Goal: Information Seeking & Learning: Find specific fact

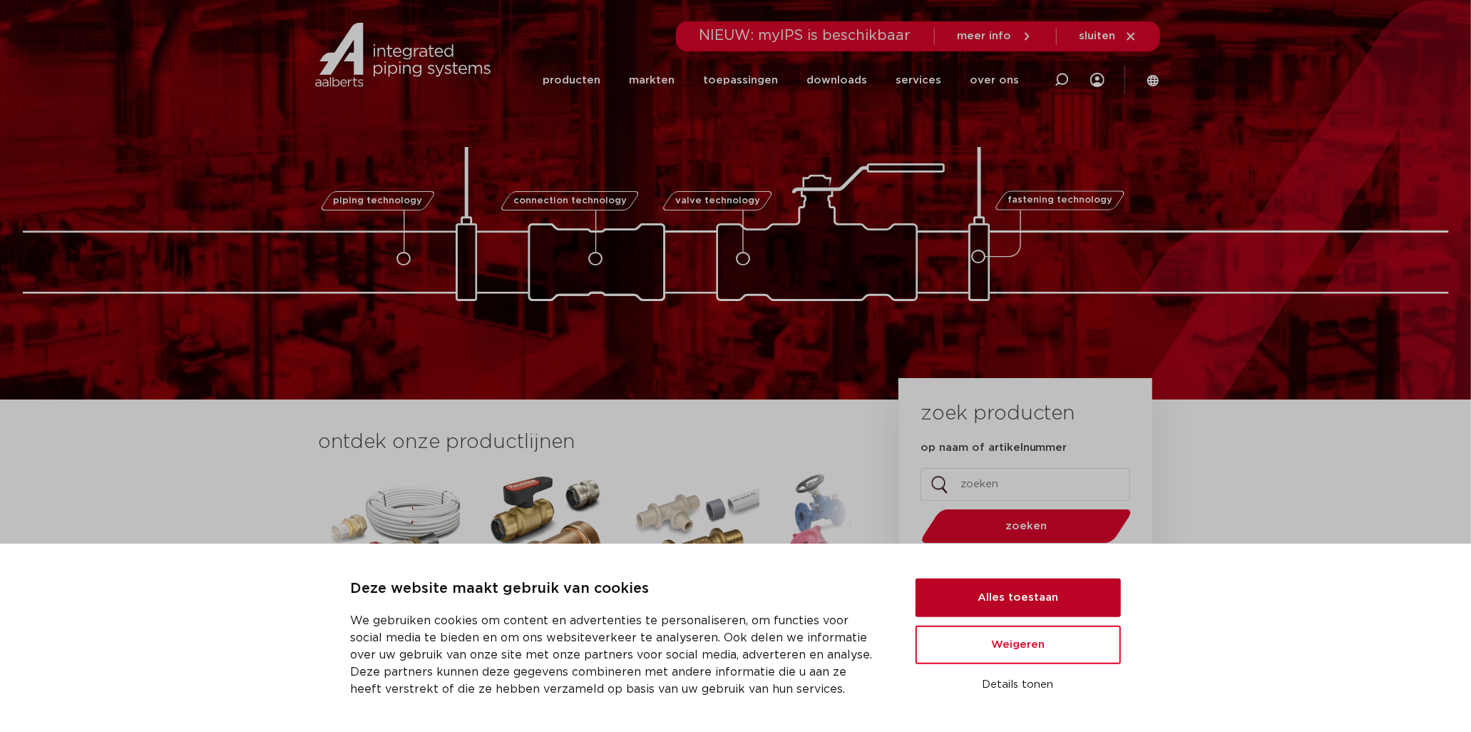
click at [979, 592] on button "Alles toestaan" at bounding box center [1018, 597] width 205 height 39
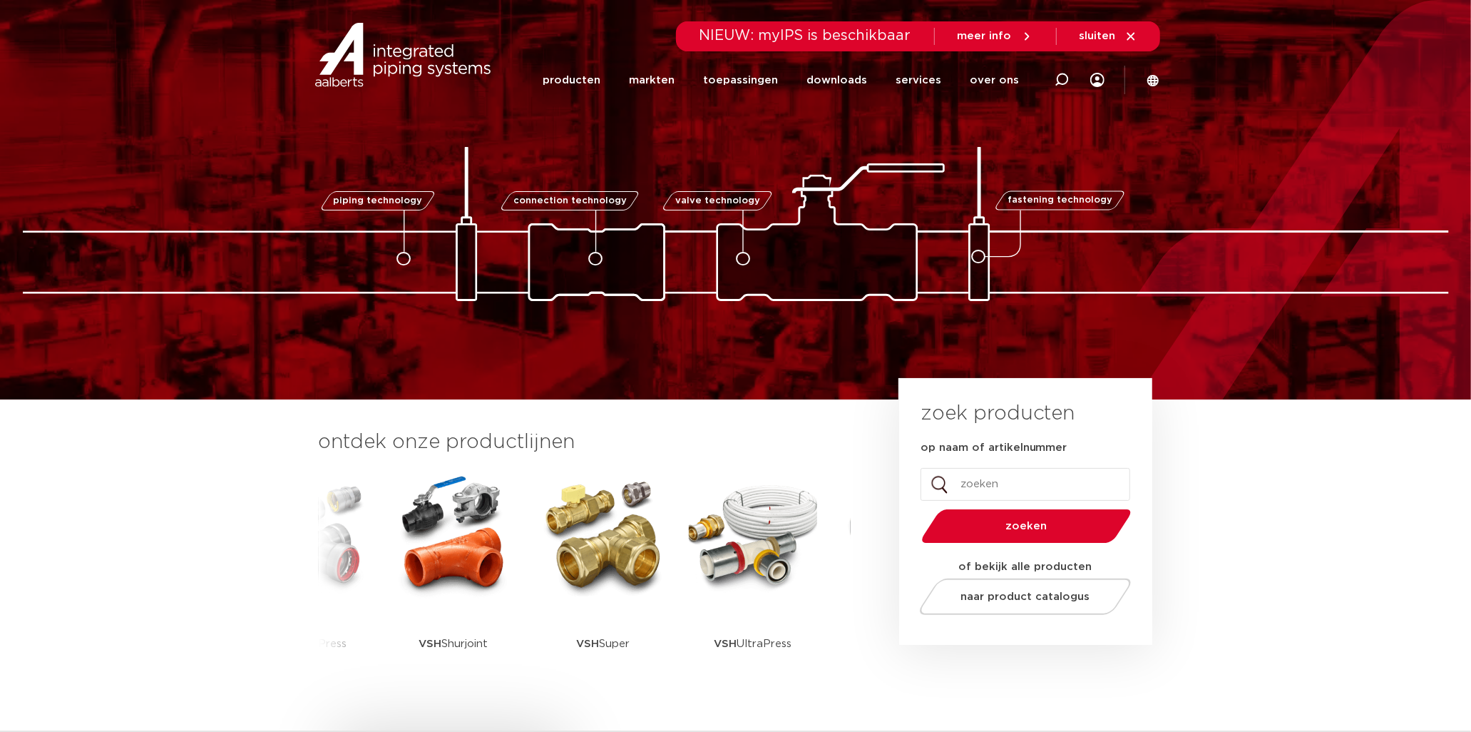
click at [617, 568] on img at bounding box center [603, 535] width 128 height 128
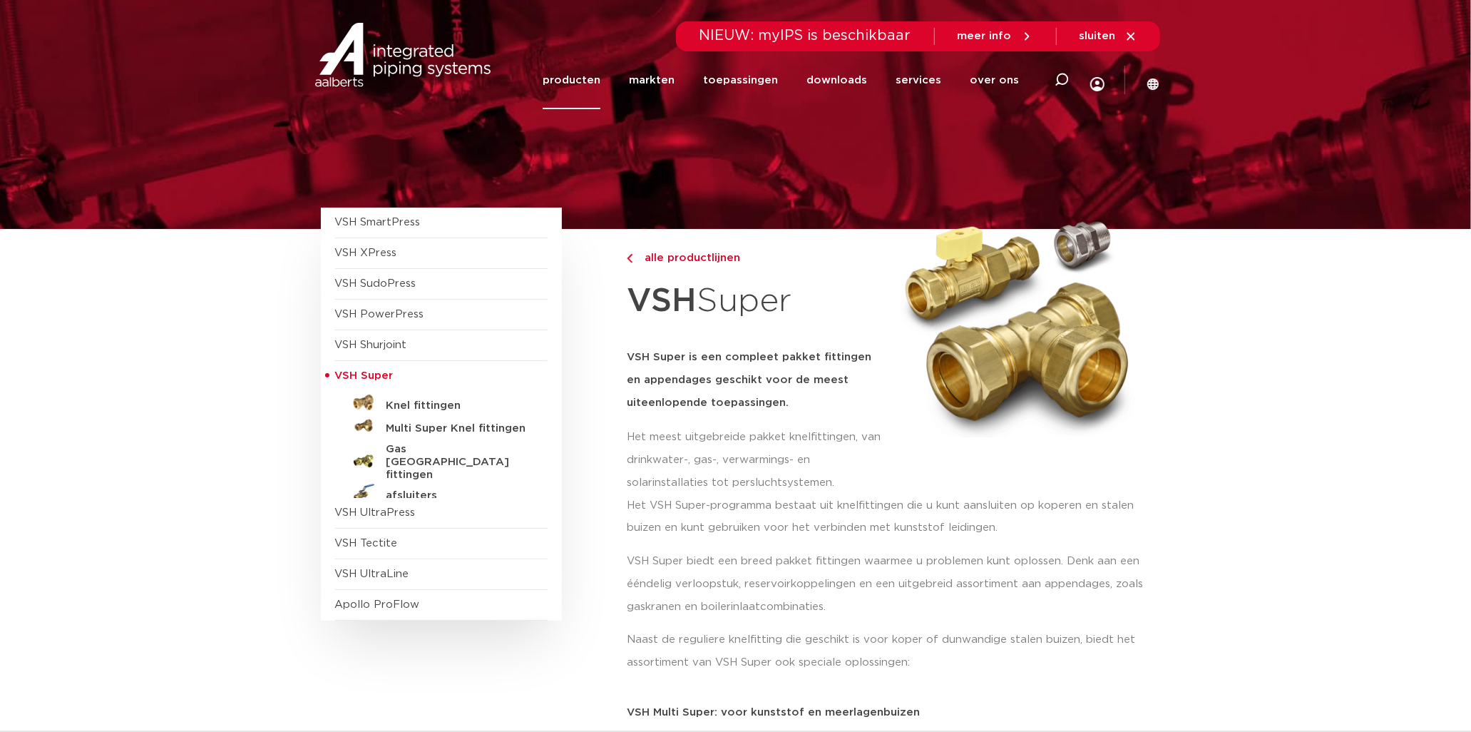
click at [401, 409] on h5 "Knel fittingen" at bounding box center [457, 405] width 141 height 13
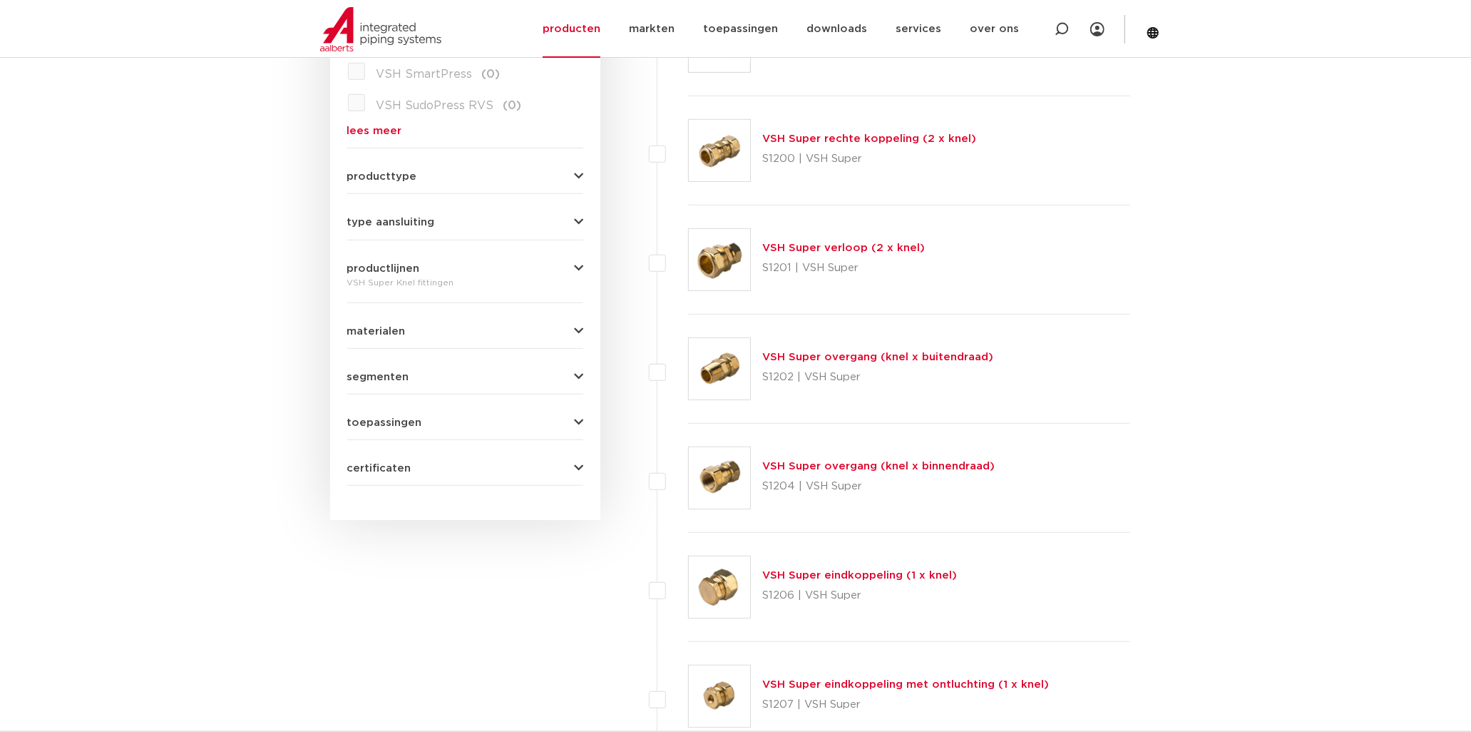
scroll to position [554, 0]
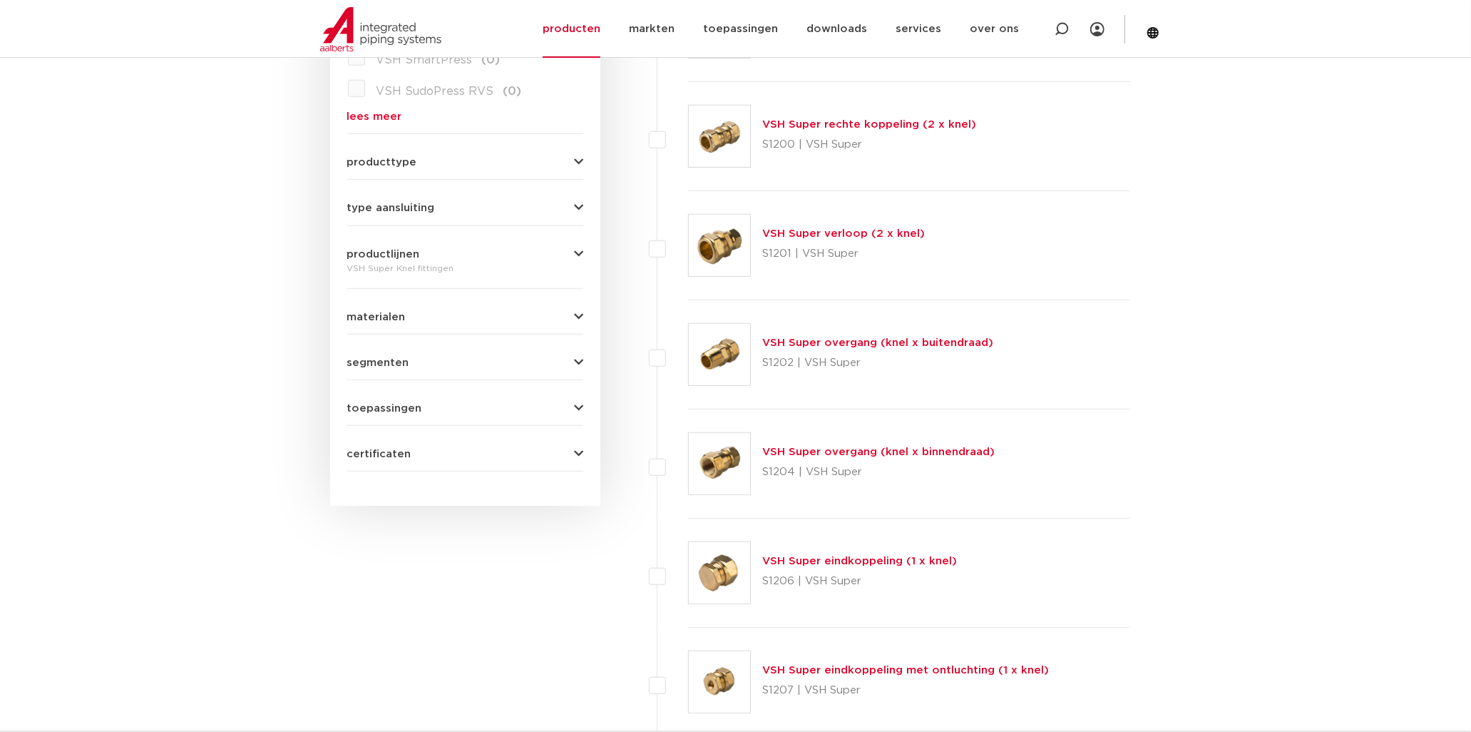
click at [792, 341] on link "VSH Super overgang (knel x buitendraad)" at bounding box center [877, 342] width 231 height 11
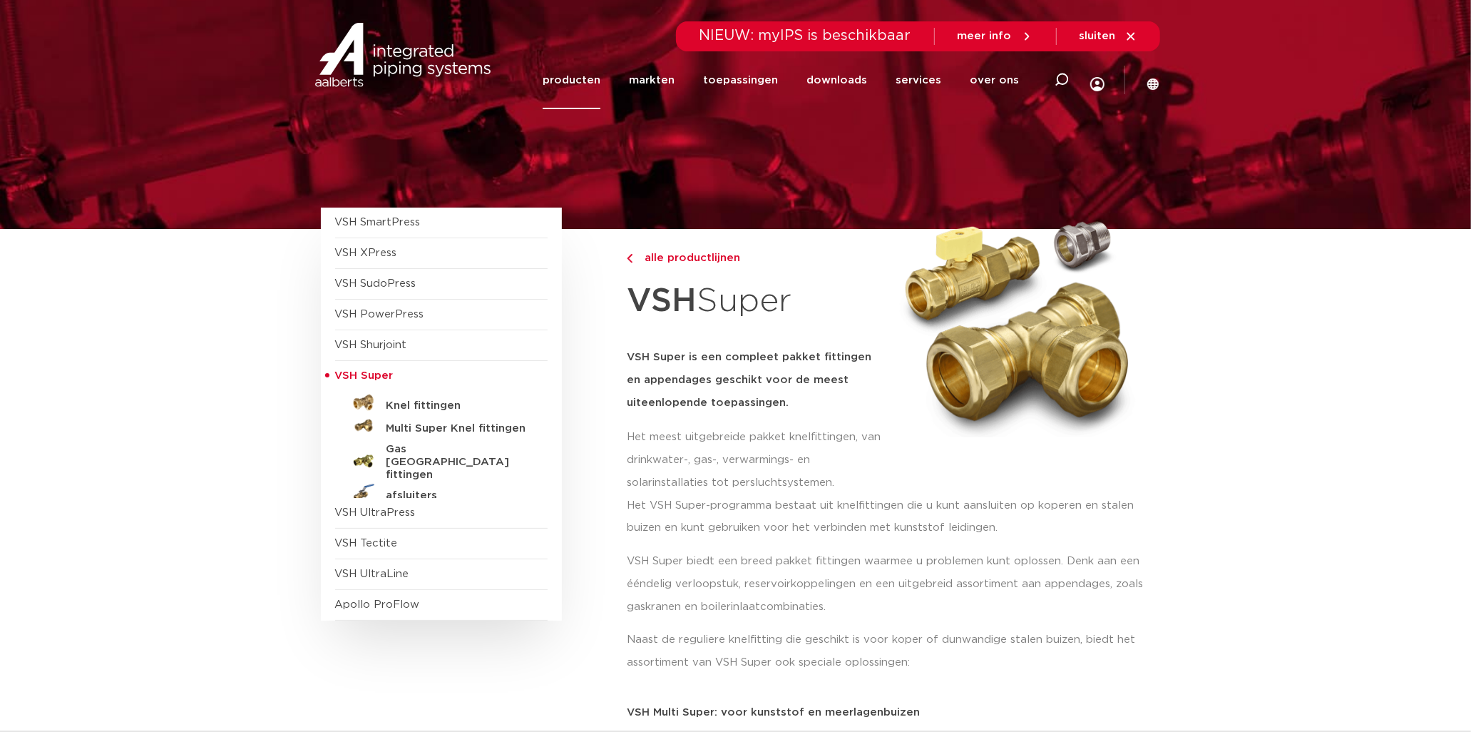
click at [365, 34] on img at bounding box center [403, 55] width 183 height 64
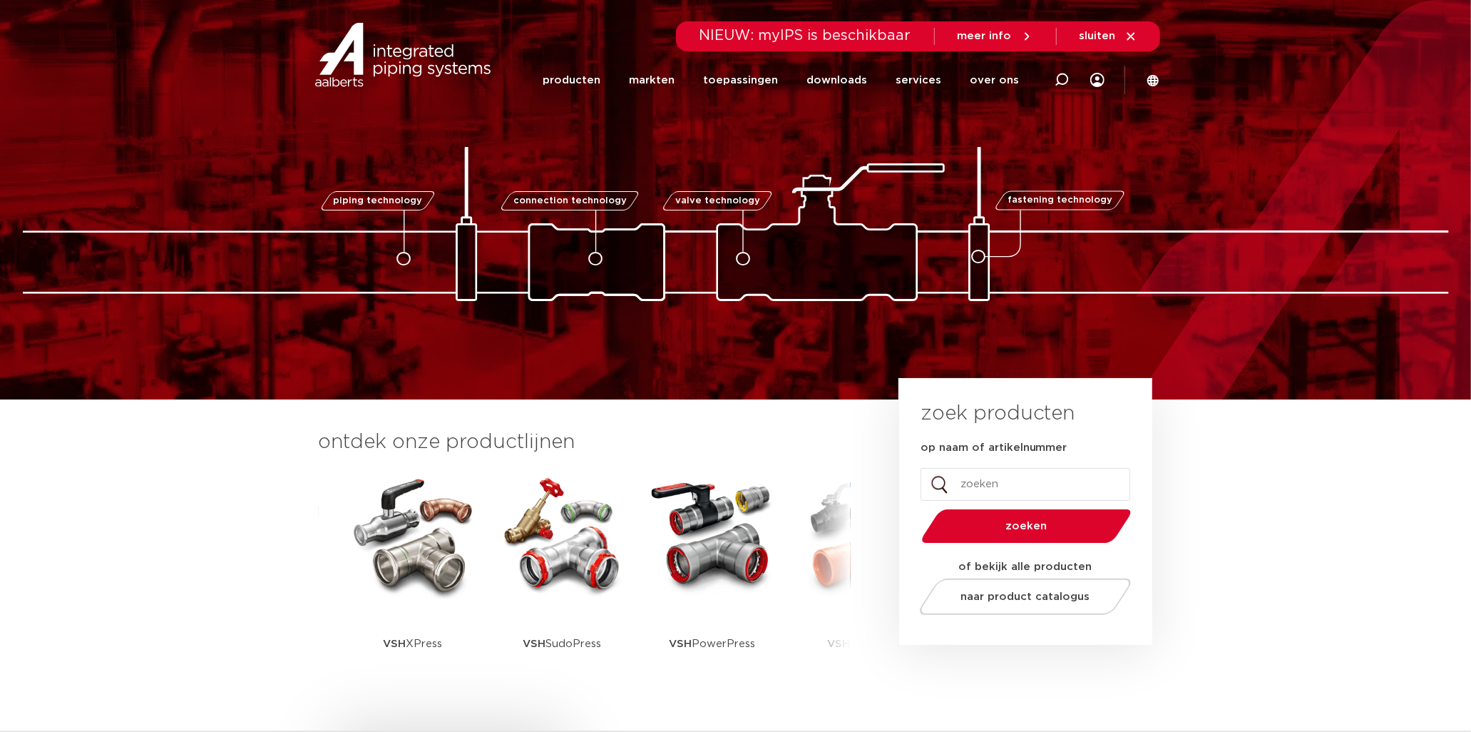
click at [419, 575] on img at bounding box center [413, 535] width 128 height 128
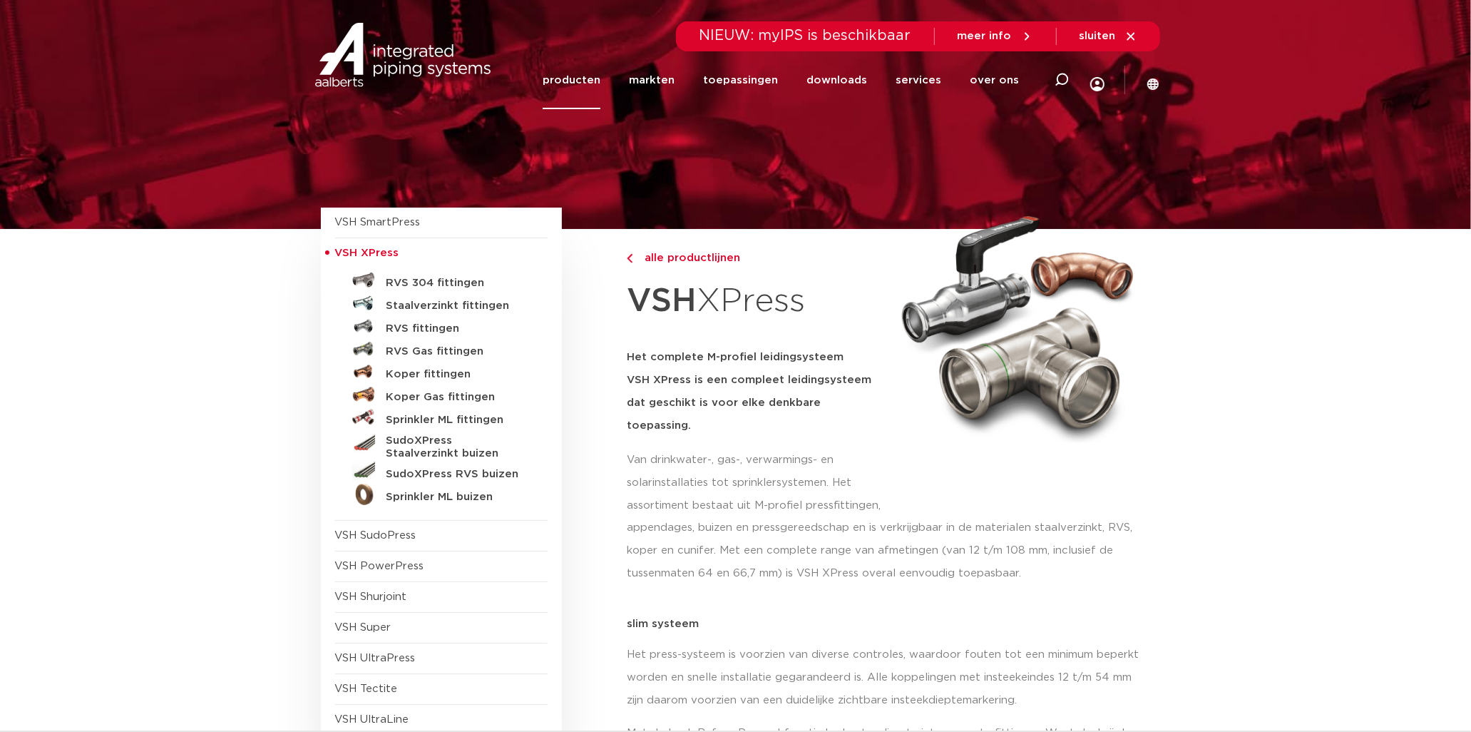
click at [404, 308] on h5 "Staalverzinkt fittingen" at bounding box center [457, 306] width 141 height 13
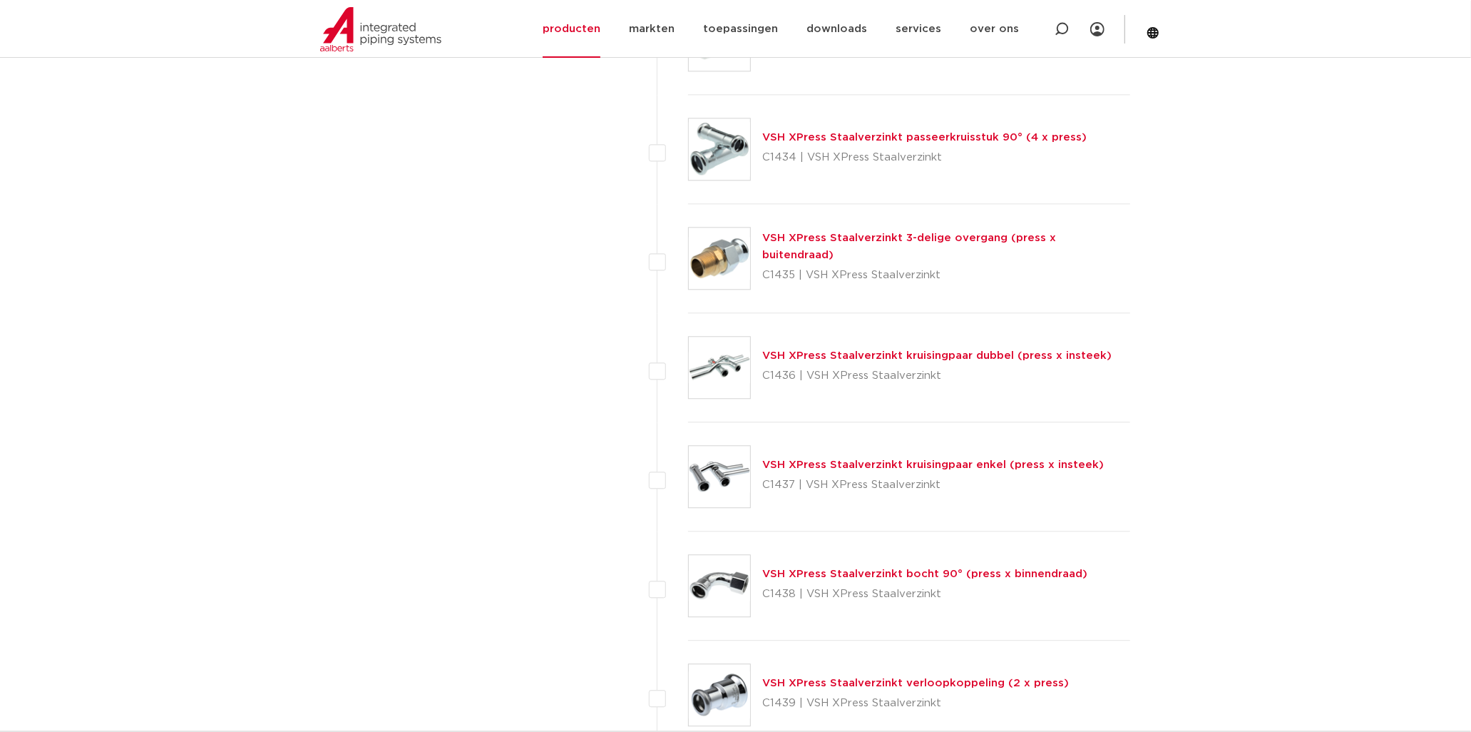
scroll to position [2694, 0]
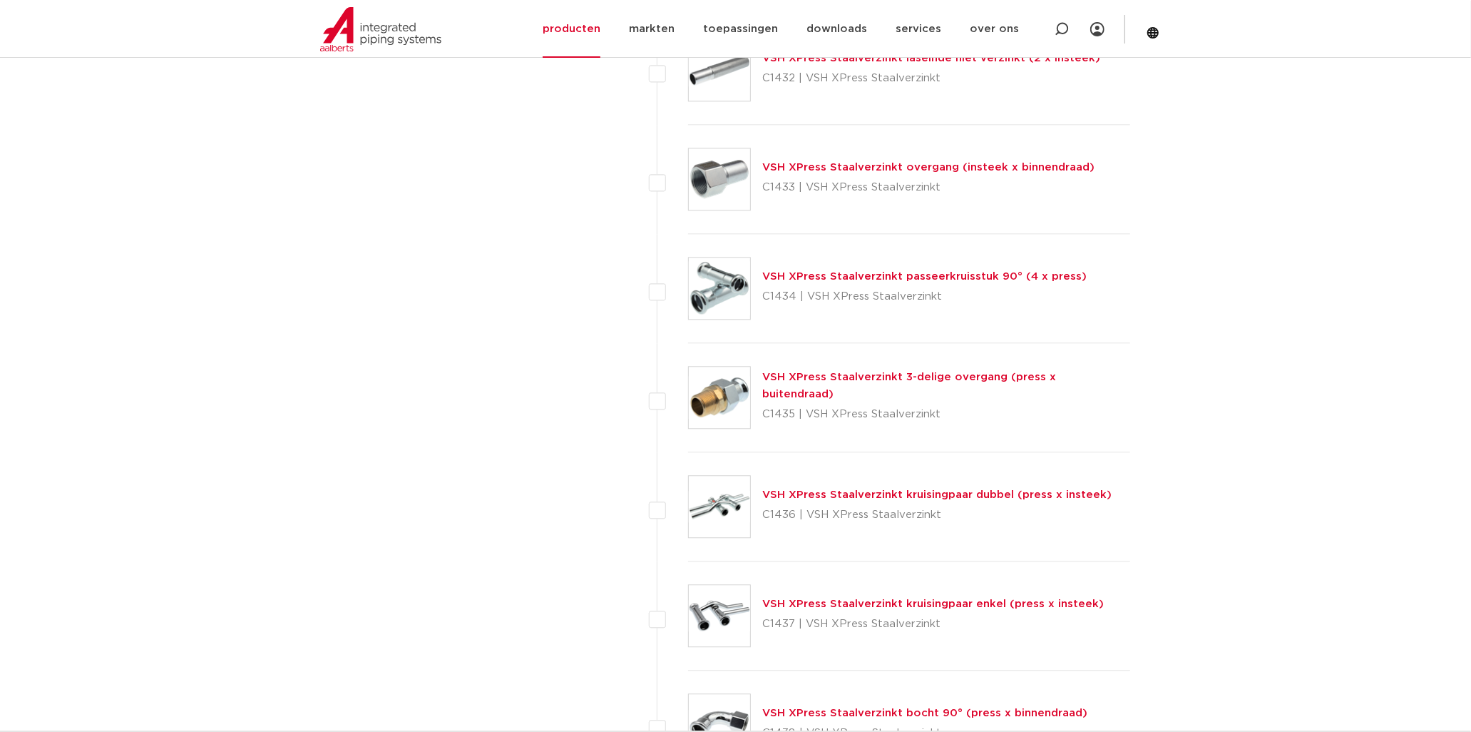
click at [832, 380] on link "VSH XPress Staalverzinkt 3-delige overgang (press x buitendraad)" at bounding box center [909, 386] width 294 height 28
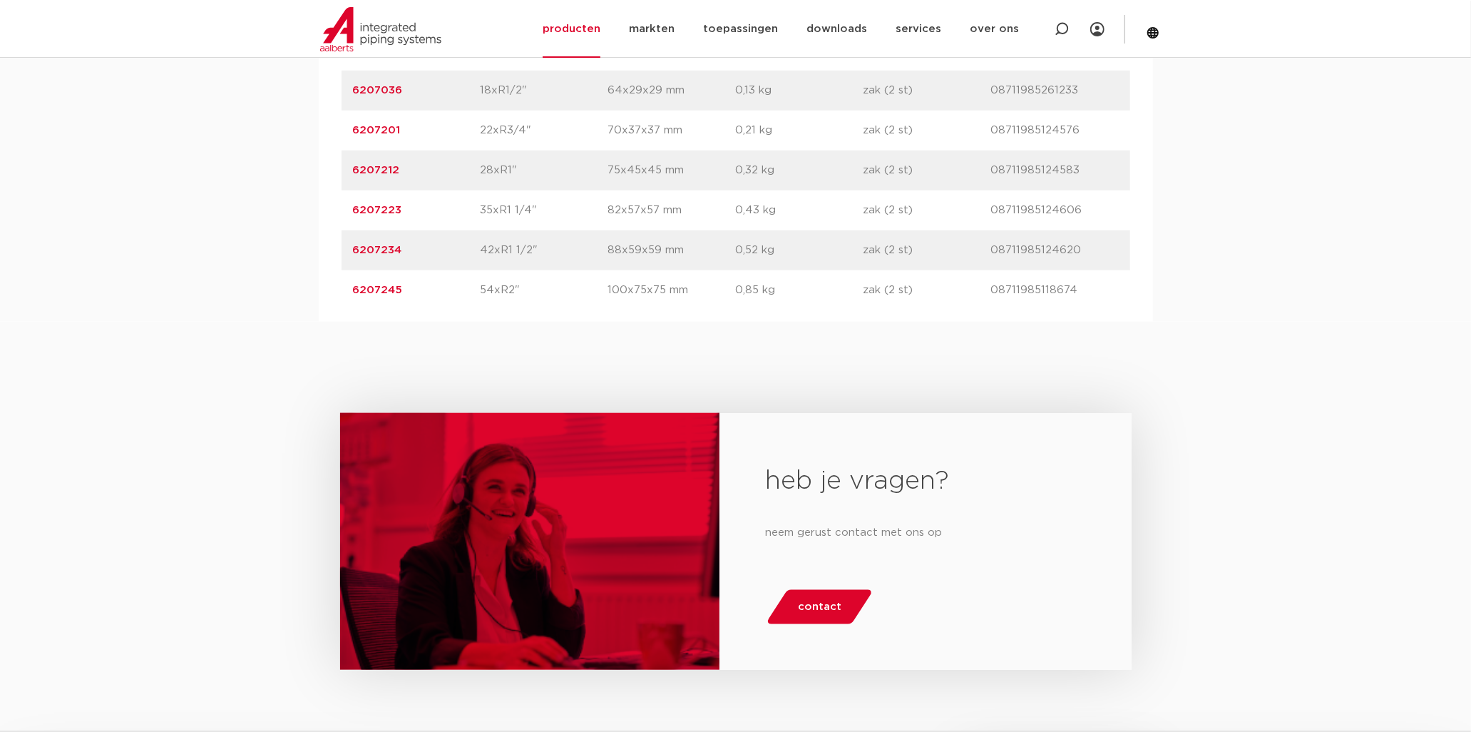
scroll to position [1030, 0]
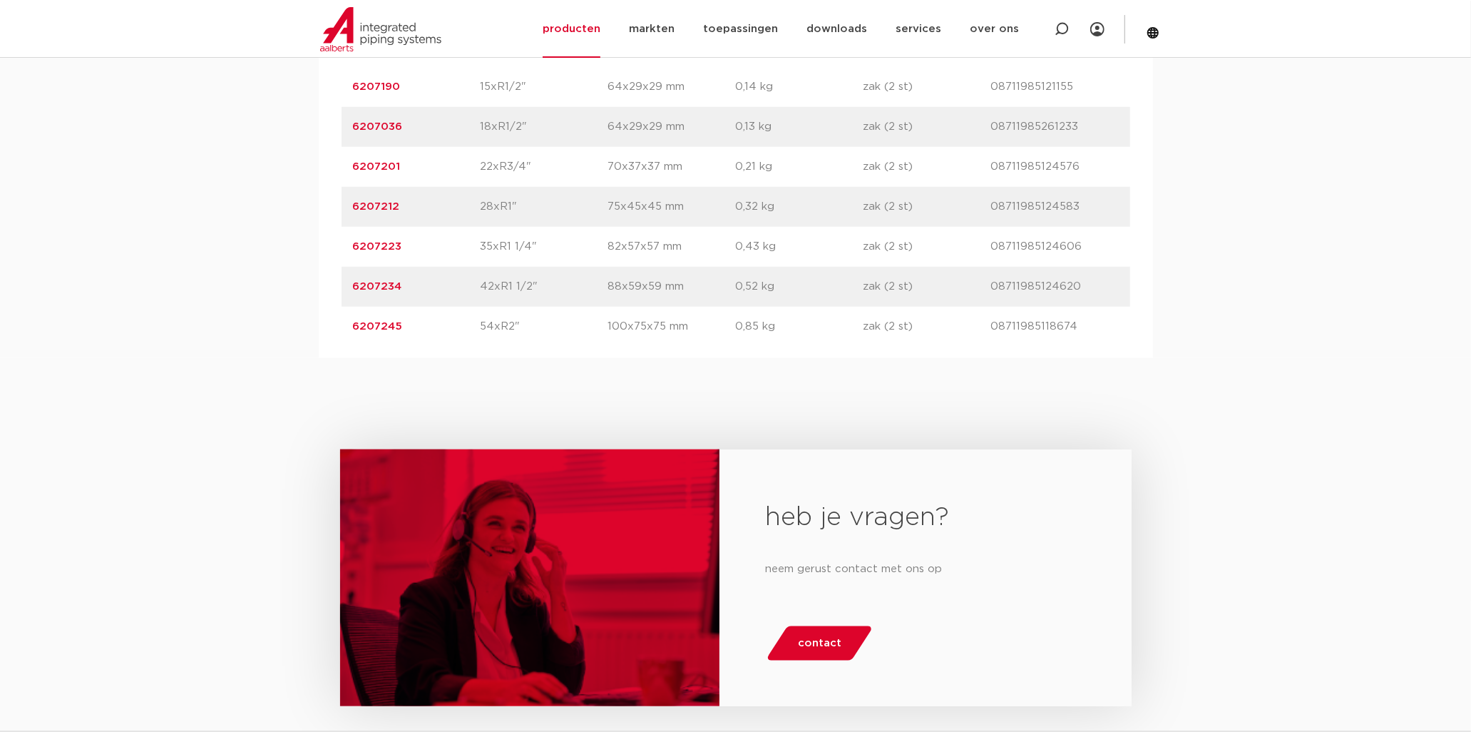
drag, startPoint x: 344, startPoint y: 282, endPoint x: 405, endPoint y: 289, distance: 61.7
click at [405, 289] on div "artikelnummer 6207234 afmeting 42xR1 1/2" afmetingen 88x59x59 mm gewicht 0,52 k…" at bounding box center [736, 287] width 789 height 40
drag, startPoint x: 405, startPoint y: 289, endPoint x: 396, endPoint y: 287, distance: 9.5
copy link "6207234"
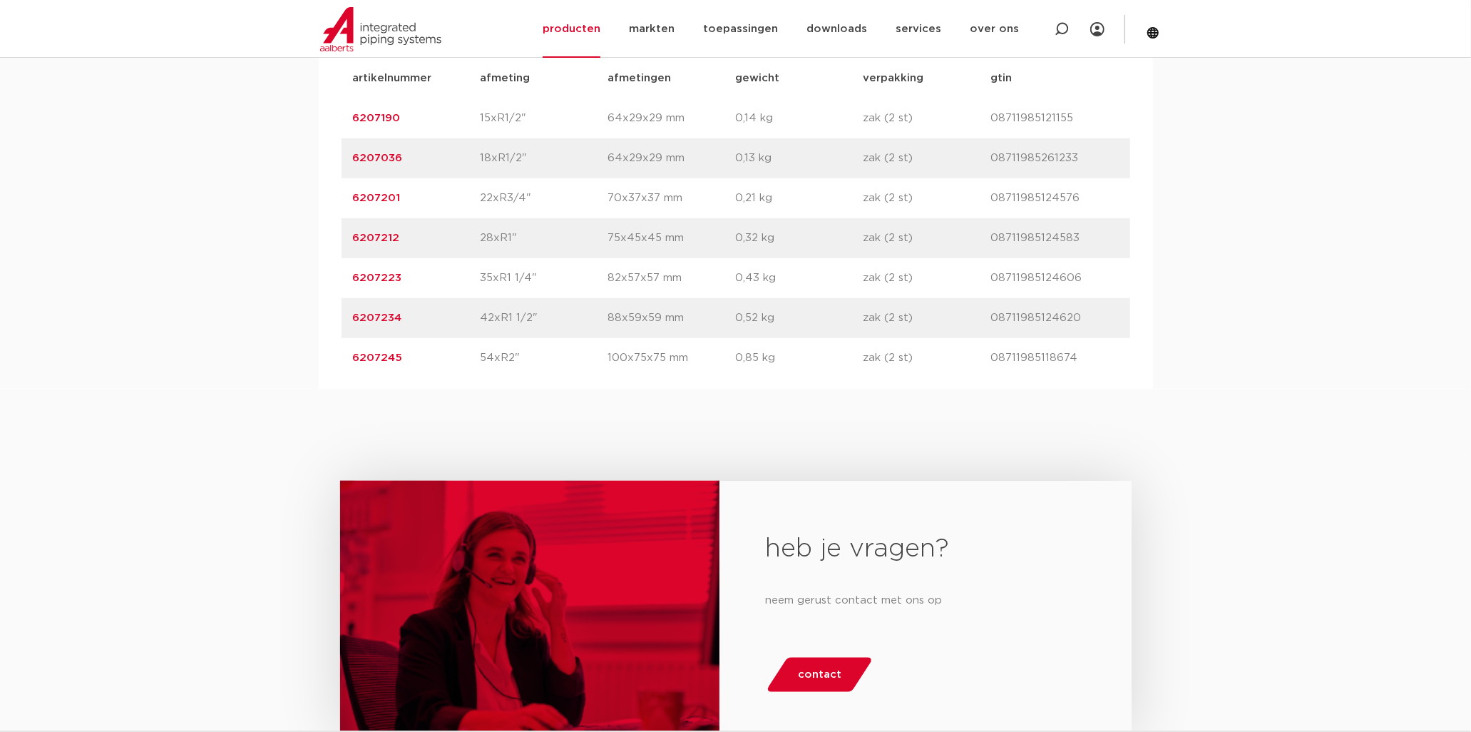
scroll to position [951, 0]
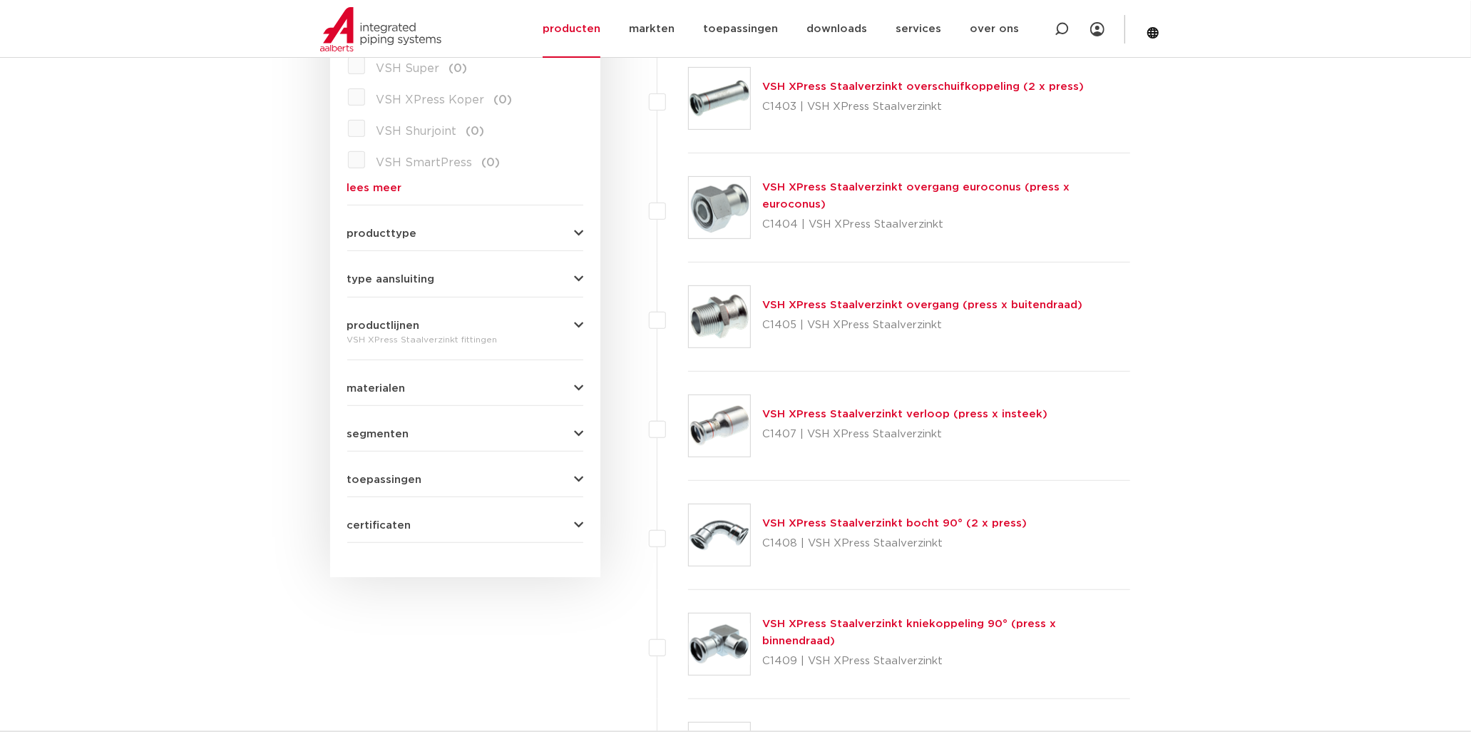
scroll to position [475, 0]
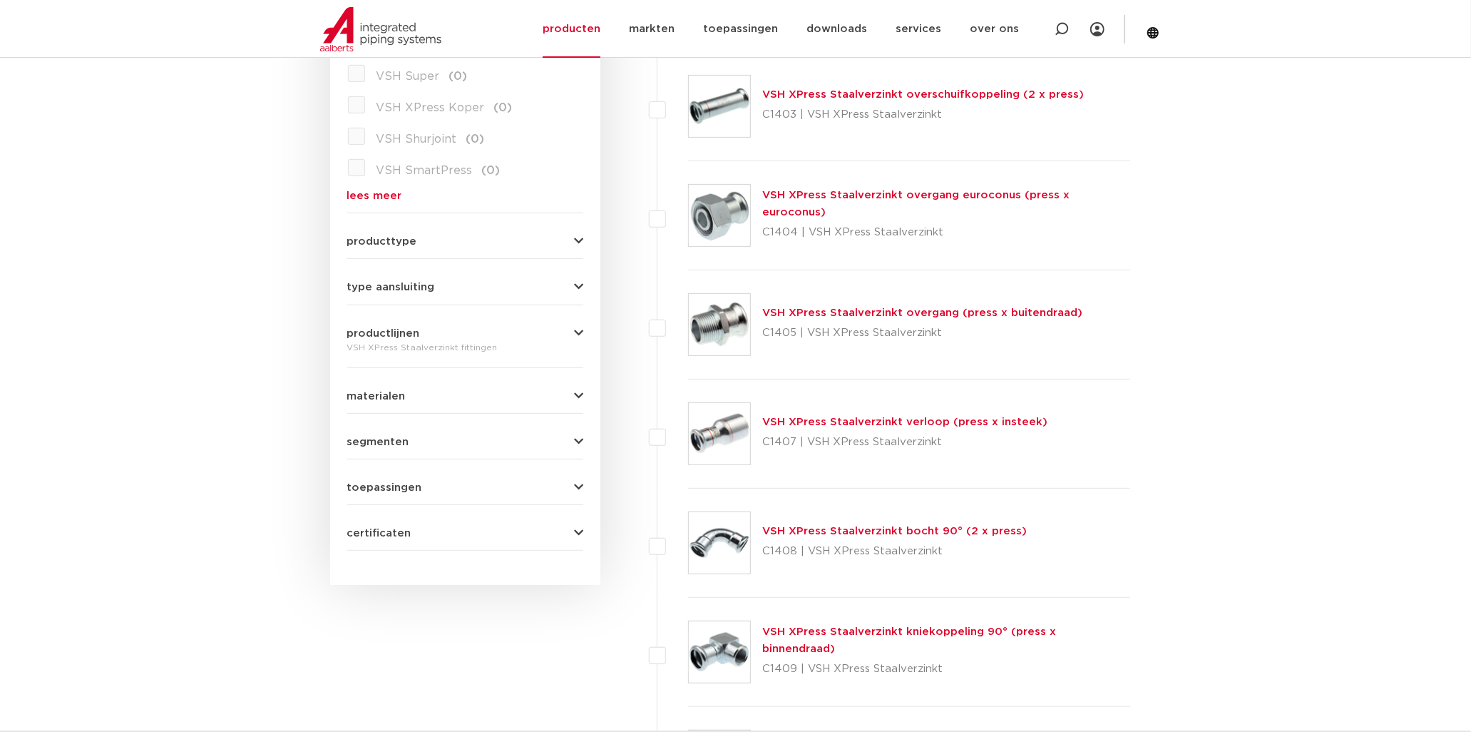
click at [792, 308] on link "VSH XPress Staalverzinkt overgang (press x buitendraad)" at bounding box center [922, 312] width 320 height 11
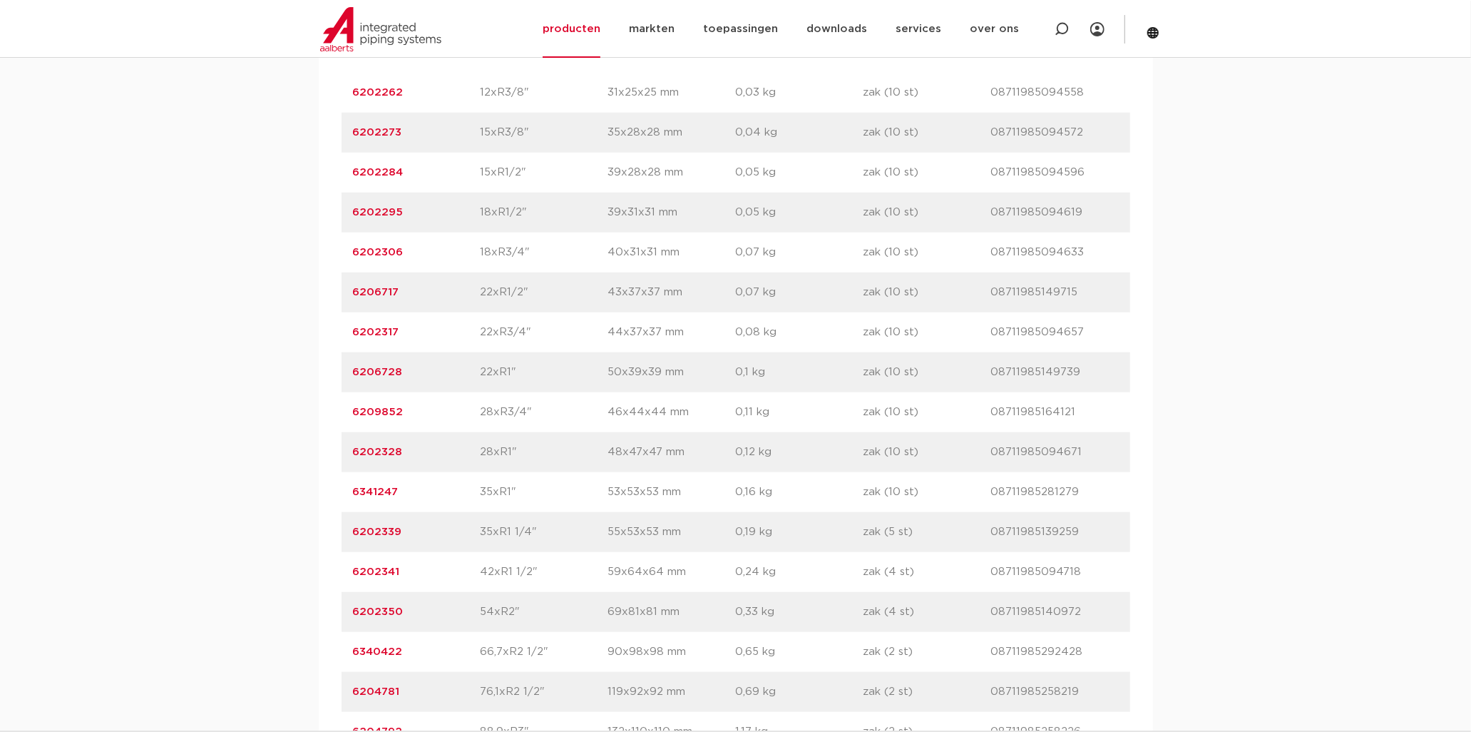
scroll to position [1346, 0]
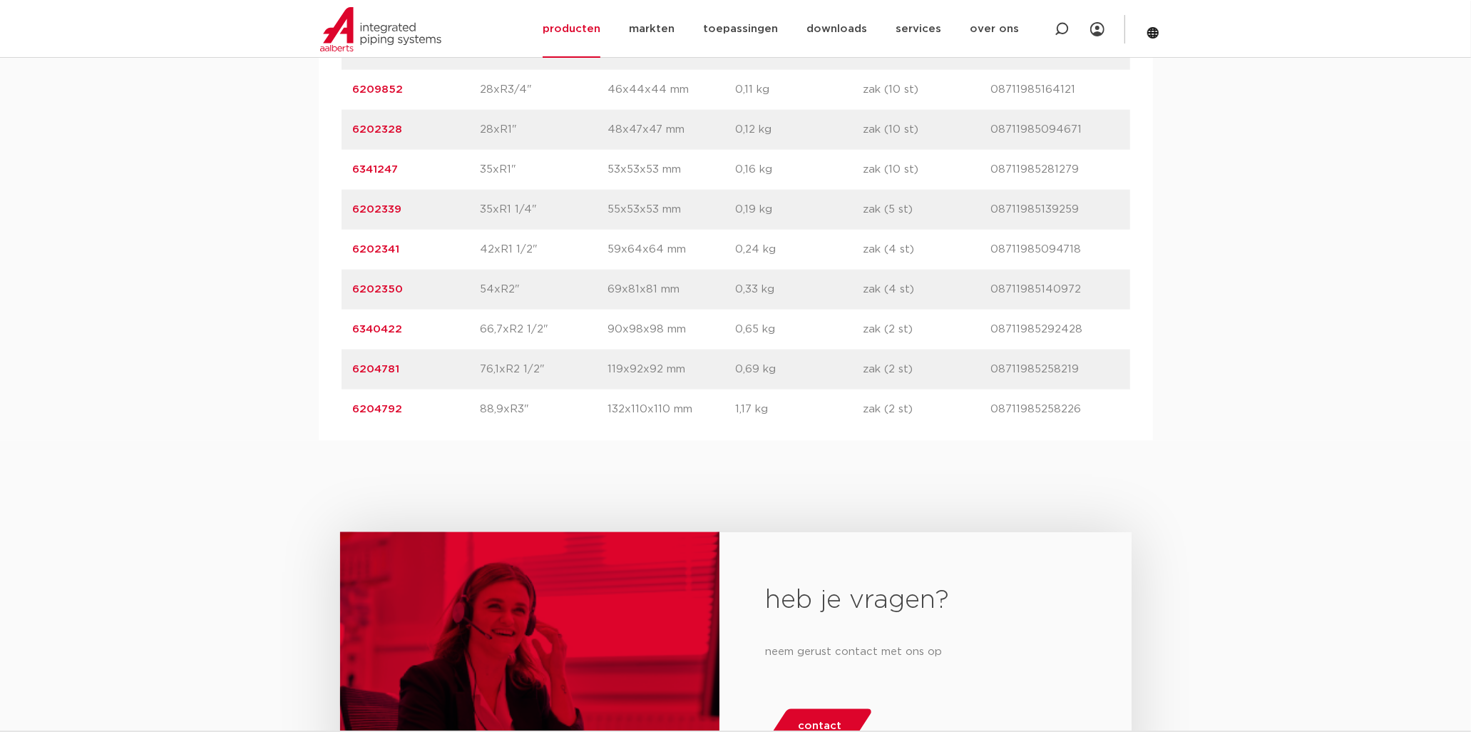
drag, startPoint x: 352, startPoint y: 247, endPoint x: 397, endPoint y: 255, distance: 46.2
click at [397, 255] on div "artikelnummer 6202341 afmeting 42xR1 1/2" afmetingen 59x64x64 mm gewicht 0,24 k…" at bounding box center [736, 250] width 789 height 40
drag, startPoint x: 397, startPoint y: 255, endPoint x: 389, endPoint y: 250, distance: 9.6
copy link "6202341"
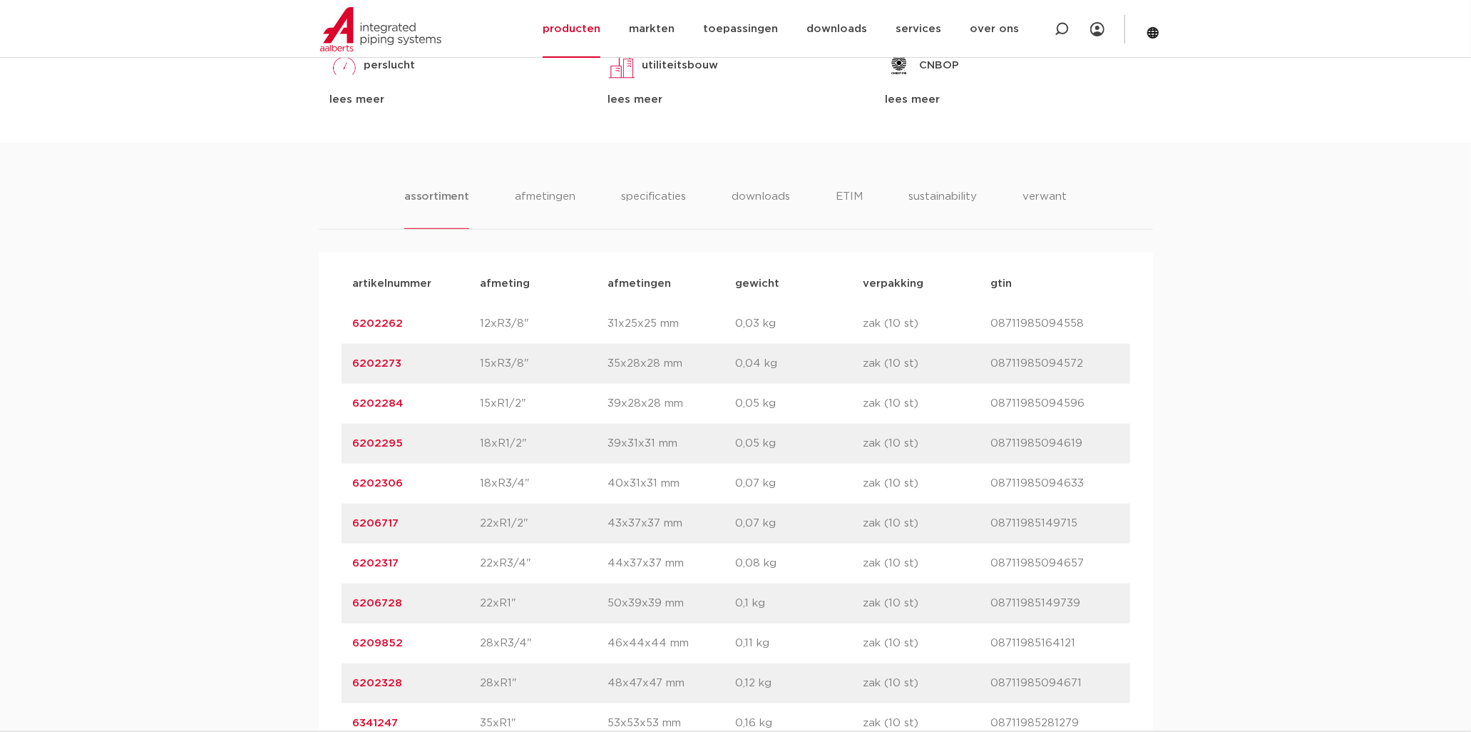
scroll to position [792, 0]
